Goal: Find specific page/section: Find specific page/section

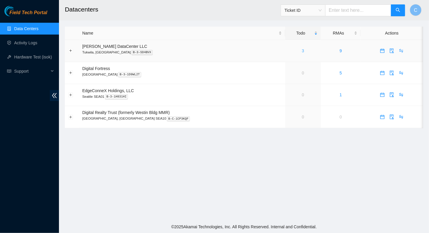
click at [302, 51] on link "3" at bounding box center [303, 50] width 2 height 5
